Goal: Information Seeking & Learning: Find contact information

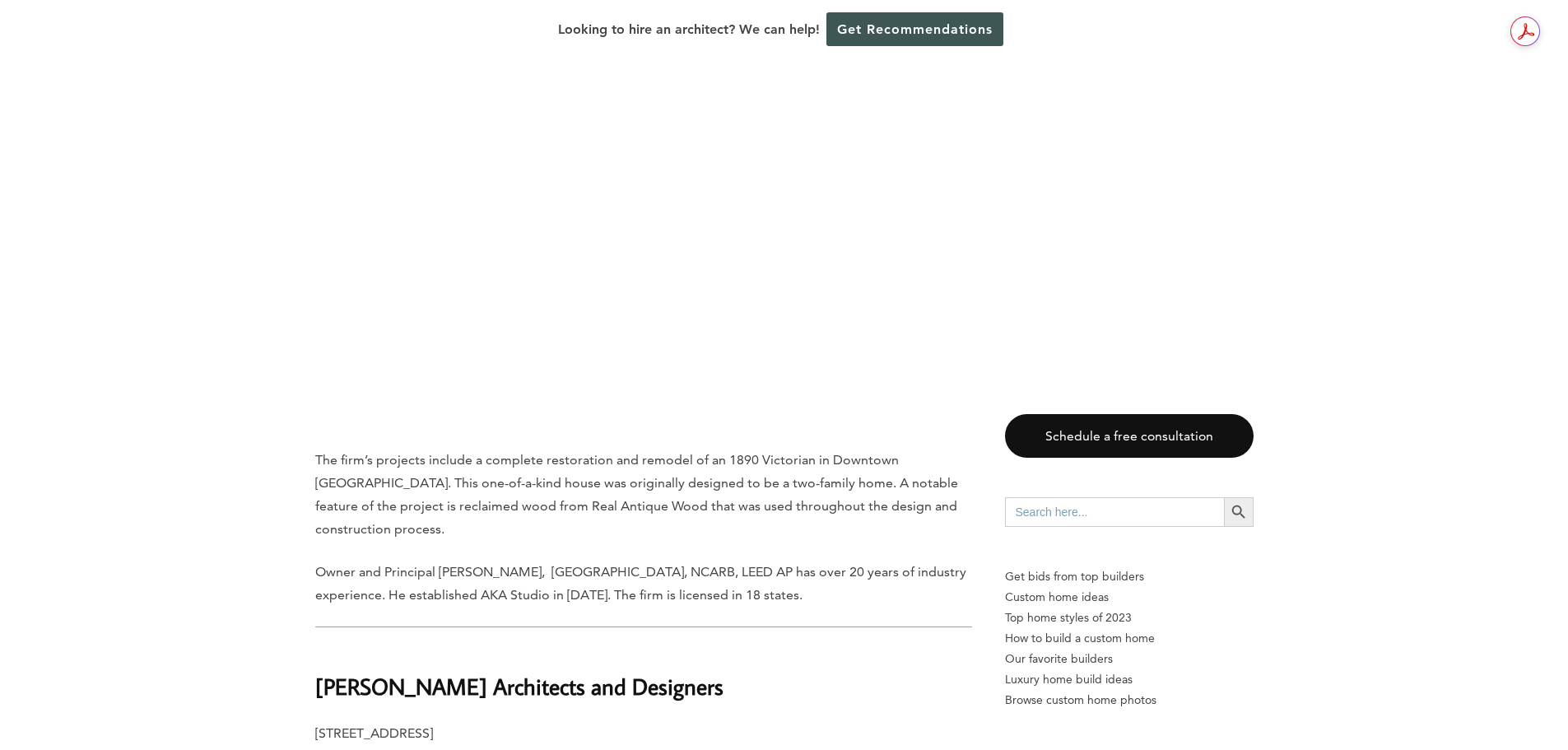
scroll to position [4198, 0]
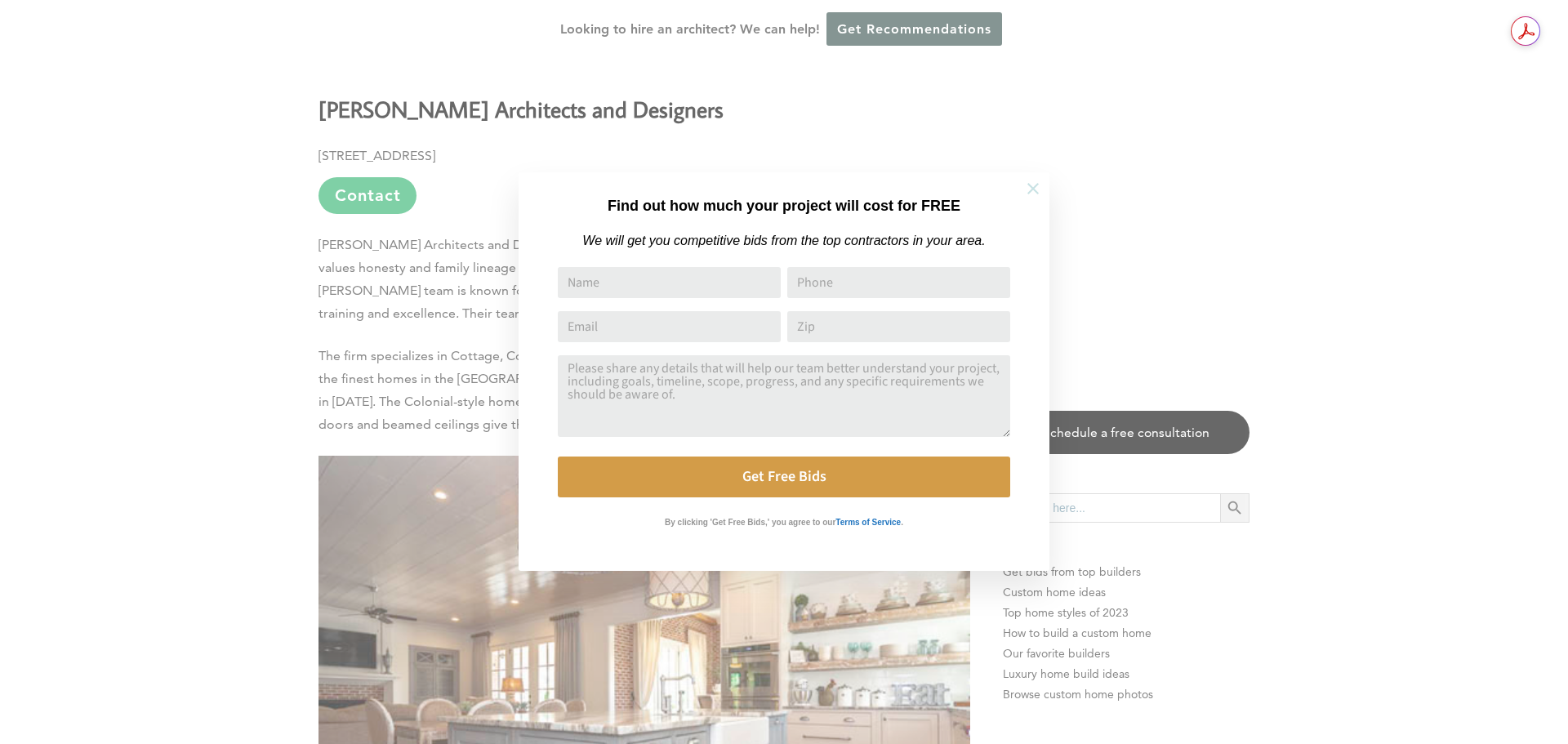
click at [1034, 187] on icon at bounding box center [1033, 189] width 11 height 11
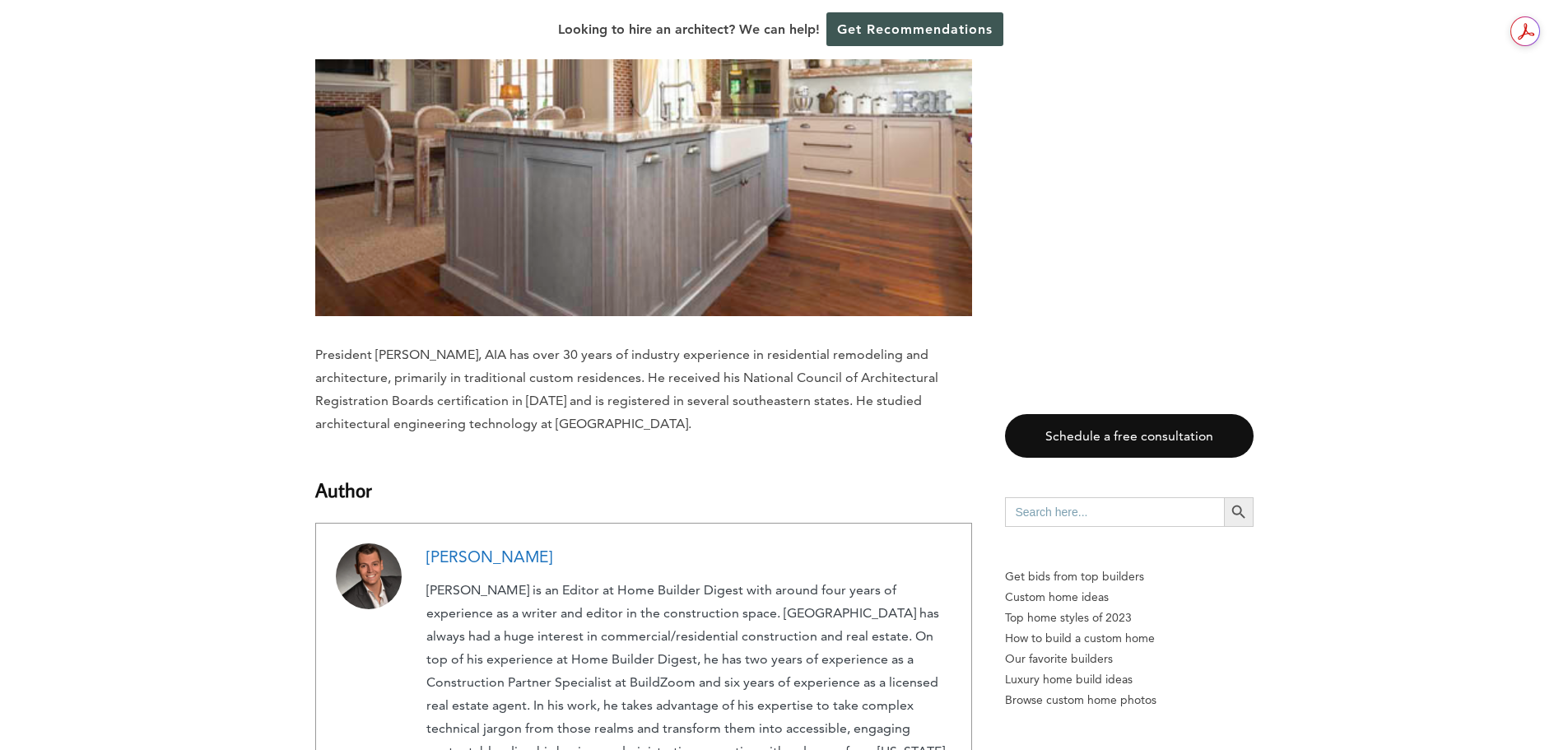
scroll to position [4444, 0]
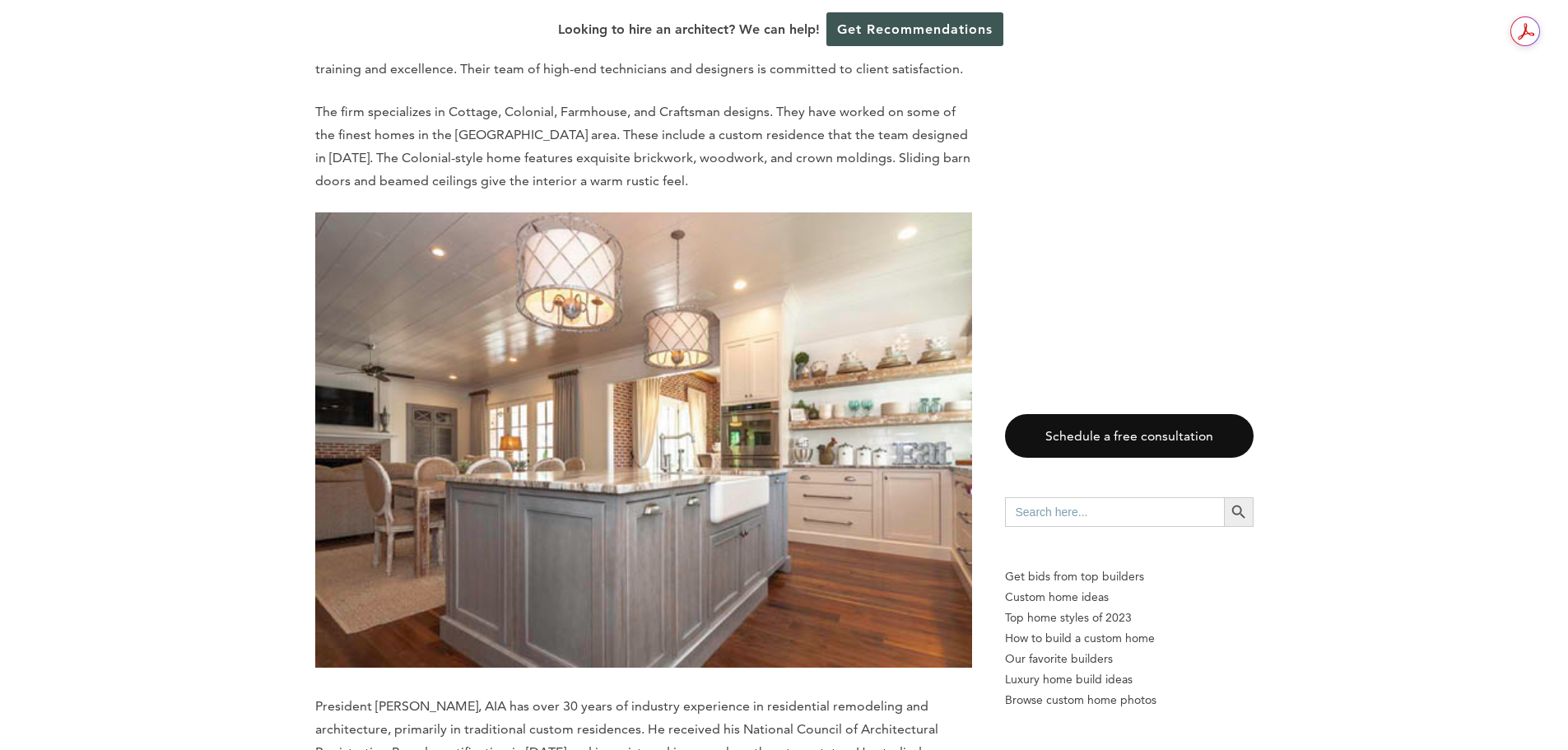
drag, startPoint x: 620, startPoint y: 313, endPoint x: 299, endPoint y: 318, distance: 321.0
copy b "[PERSON_NAME] Architects and Designers"
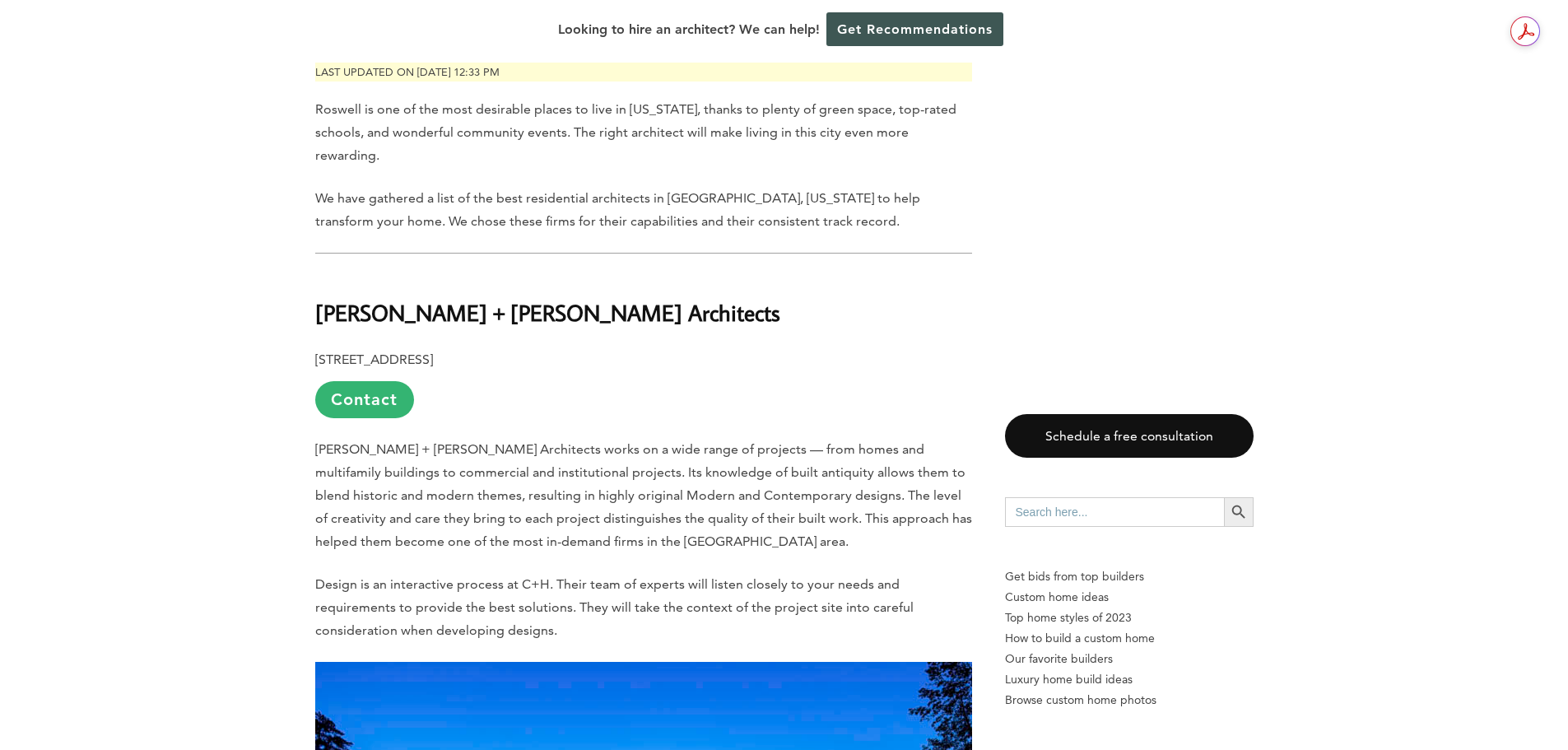
scroll to position [840, 0]
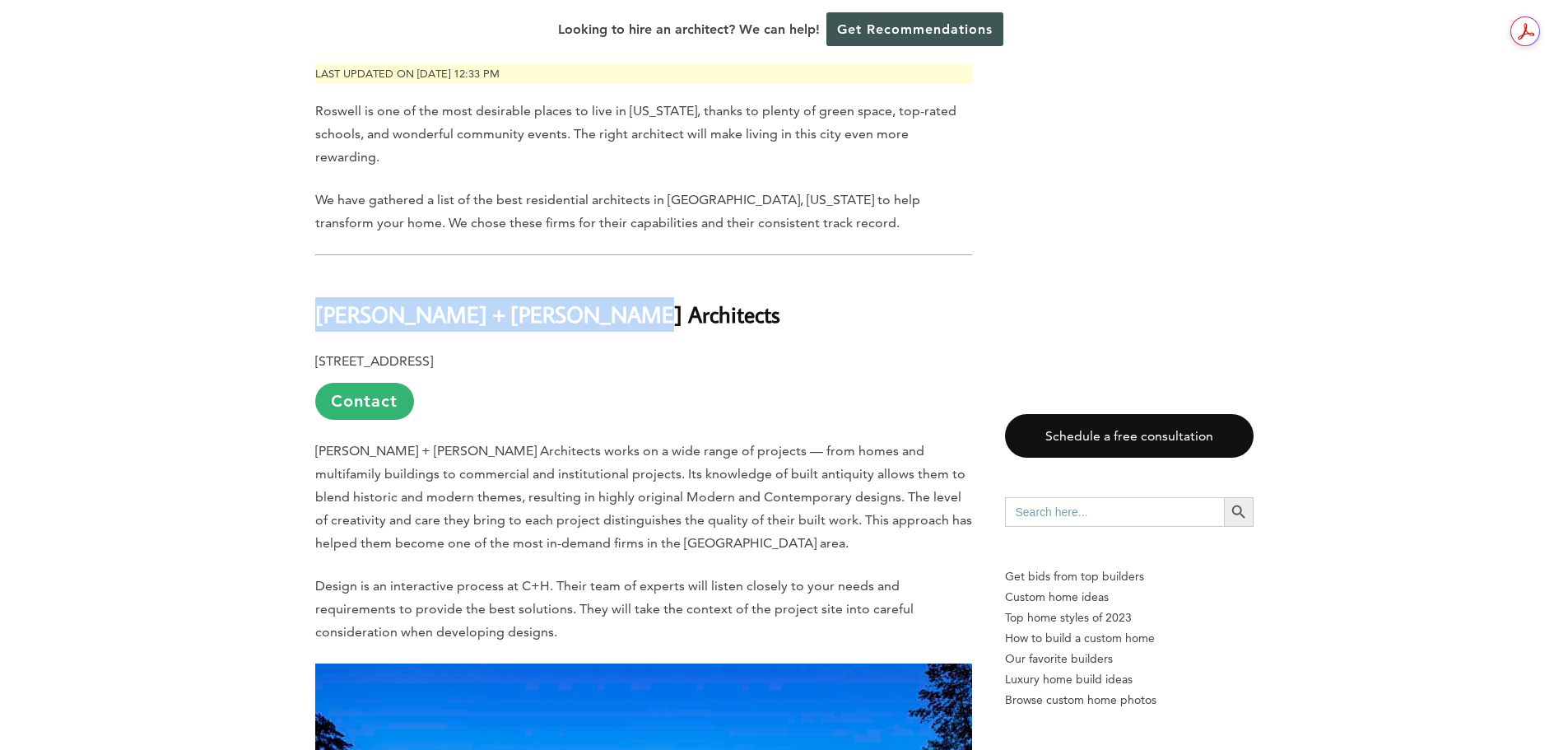
drag, startPoint x: 583, startPoint y: 256, endPoint x: 312, endPoint y: 259, distance: 271.0
copy b "[PERSON_NAME] + [PERSON_NAME] Architects"
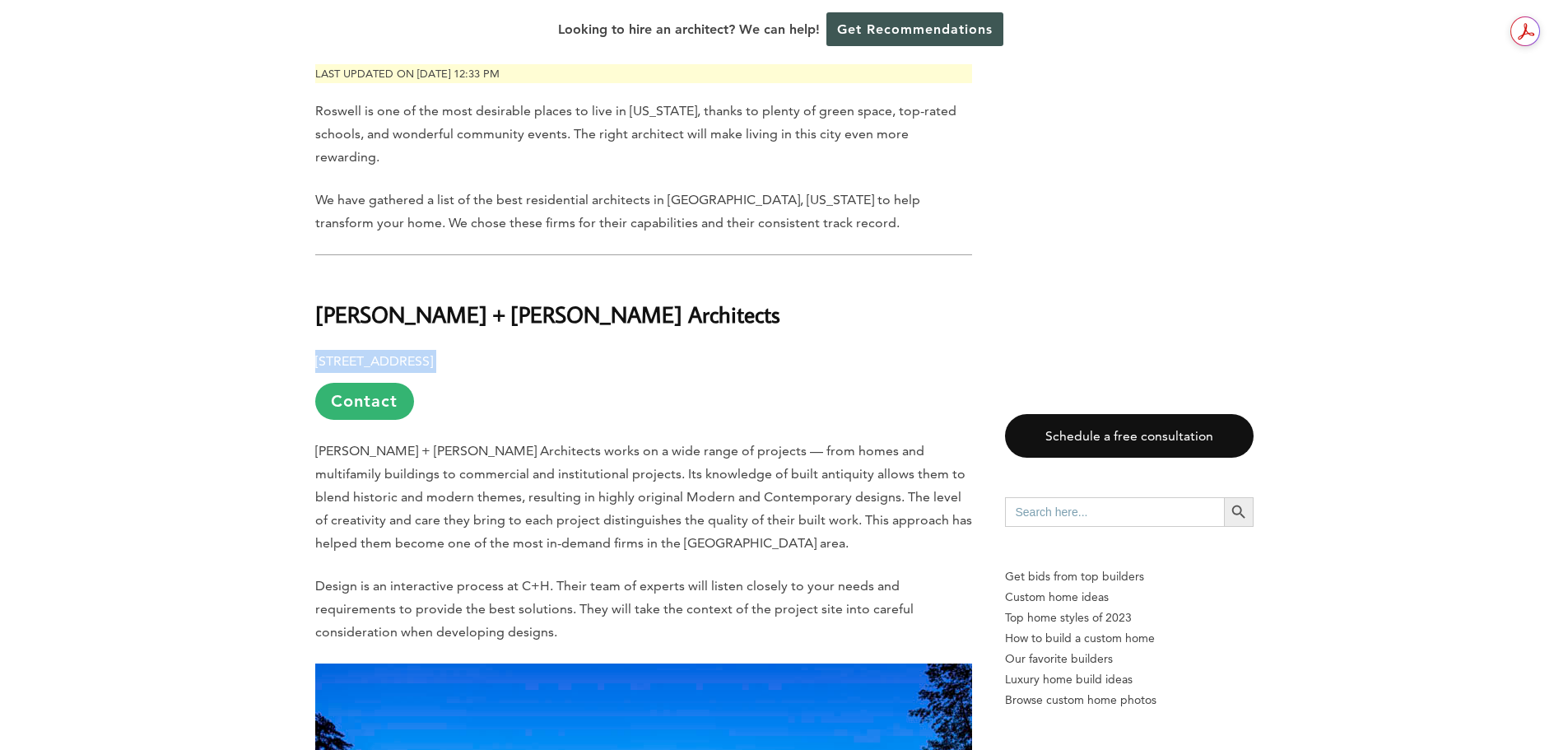
drag, startPoint x: 695, startPoint y: 296, endPoint x: 310, endPoint y: 293, distance: 385.0
copy p "[STREET_ADDRESS]"
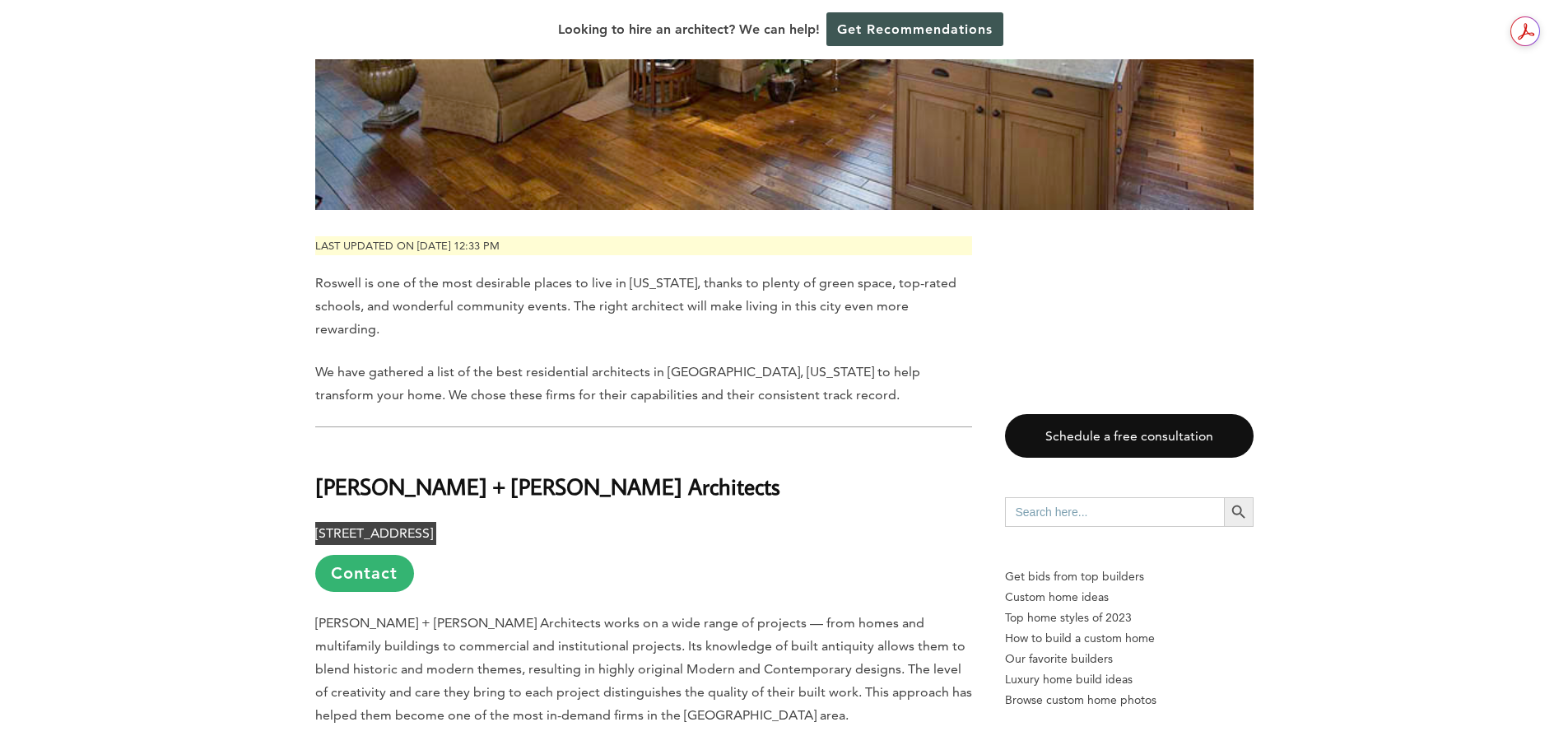
scroll to position [906, 0]
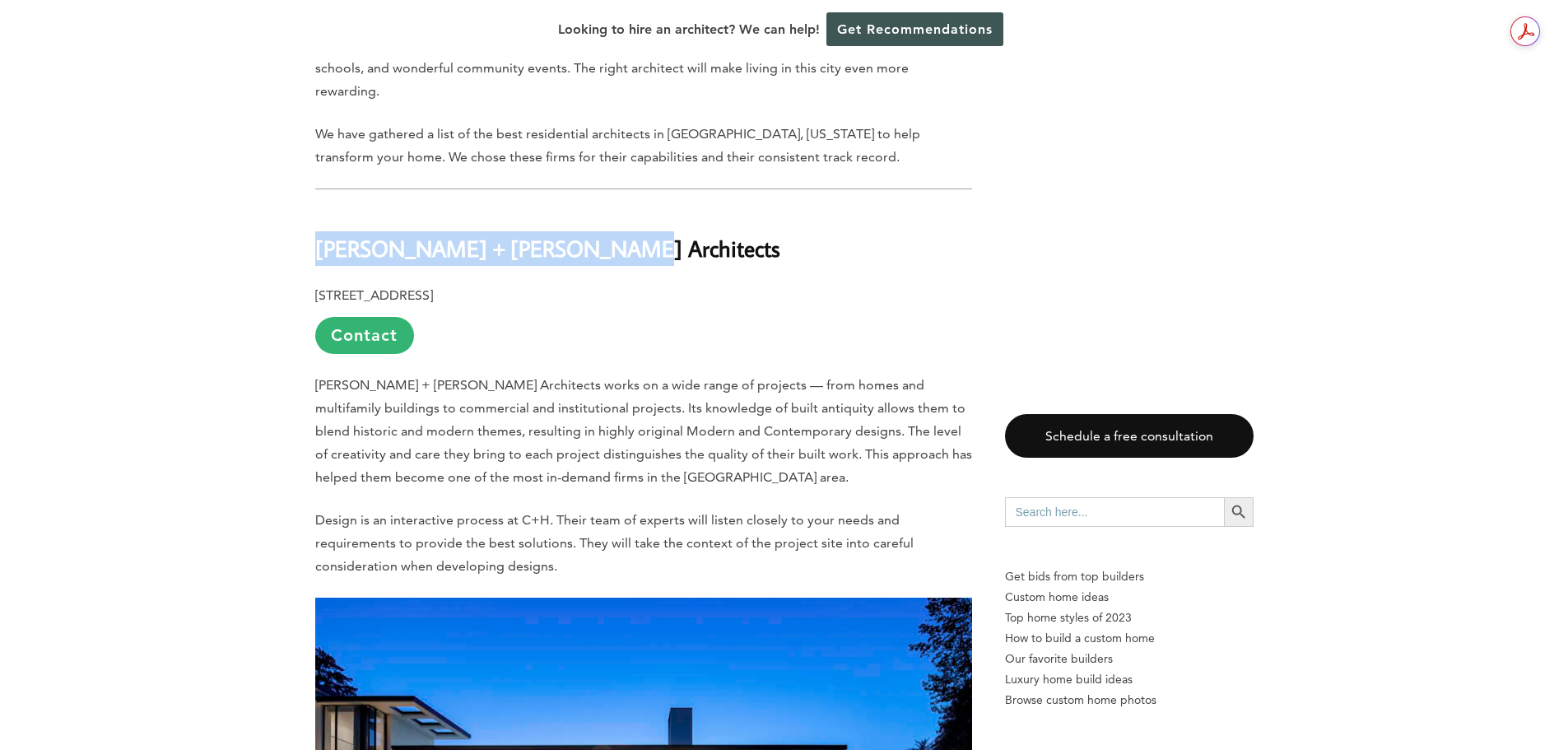
drag, startPoint x: 591, startPoint y: 184, endPoint x: 310, endPoint y: 201, distance: 281.5
copy b "[PERSON_NAME] + [PERSON_NAME] Architects"
